Goal: Task Accomplishment & Management: Manage account settings

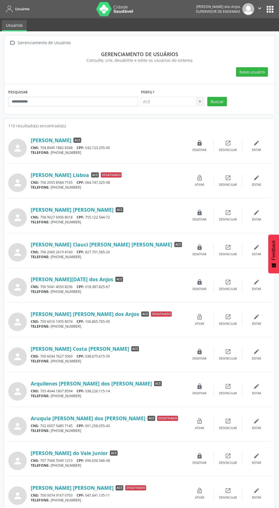
click at [272, 10] on button "apps" at bounding box center [270, 9] width 10 height 10
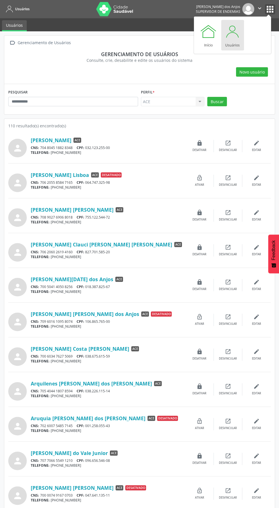
click at [260, 11] on icon "" at bounding box center [260, 8] width 6 height 6
click at [253, 22] on link "Configurações" at bounding box center [245, 23] width 39 height 8
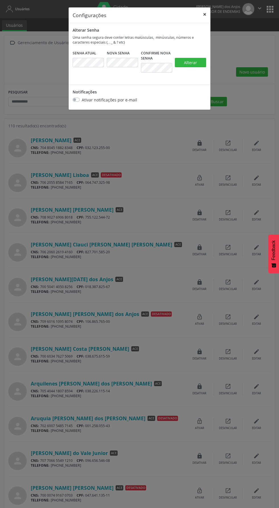
click at [205, 14] on button "×" at bounding box center [204, 14] width 11 height 14
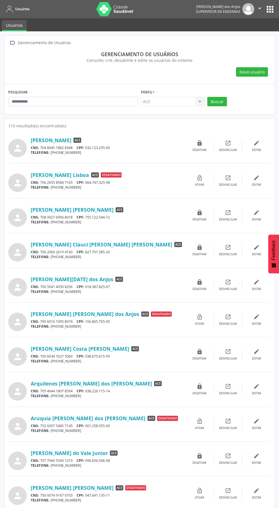
click at [259, 11] on icon "" at bounding box center [260, 8] width 6 height 6
click at [238, 37] on link "Sair" at bounding box center [245, 35] width 39 height 8
